Goal: Information Seeking & Learning: Learn about a topic

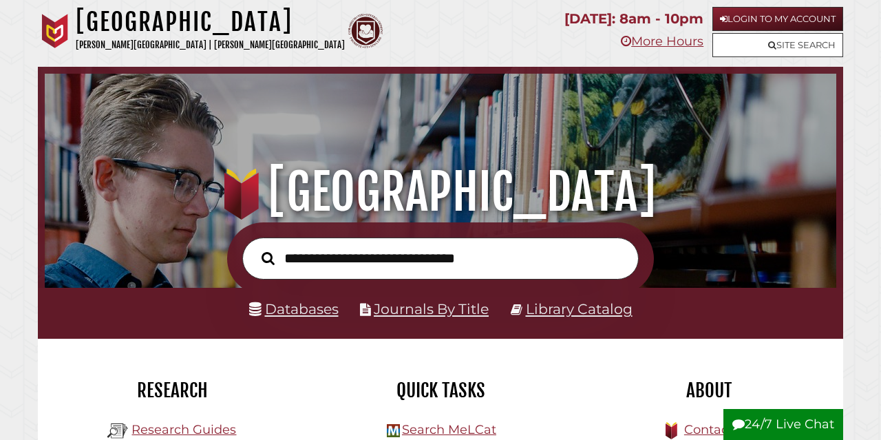
scroll to position [261, 784]
type input "**********"
click at [255, 248] on button "Search" at bounding box center [268, 258] width 27 height 20
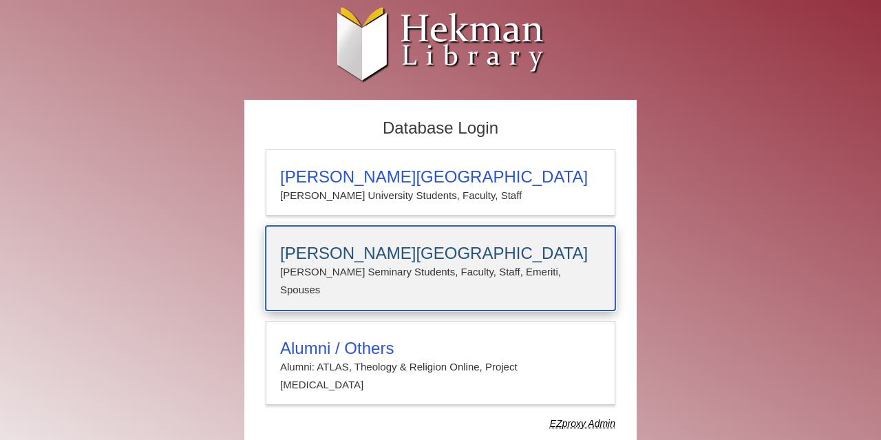
click at [401, 254] on h3 "Calvin Theological Seminary" at bounding box center [440, 253] width 321 height 19
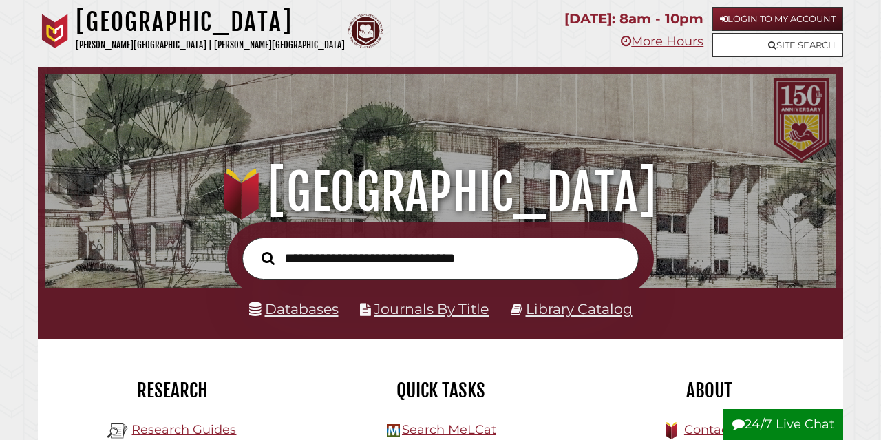
scroll to position [261, 784]
click at [795, 13] on link "Login to My Account" at bounding box center [777, 19] width 131 height 24
